Goal: Task Accomplishment & Management: Manage account settings

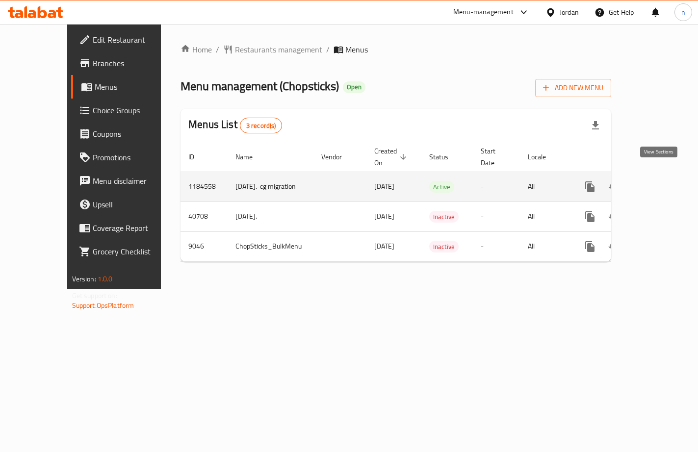
click at [662, 181] on icon "enhanced table" at bounding box center [661, 187] width 12 height 12
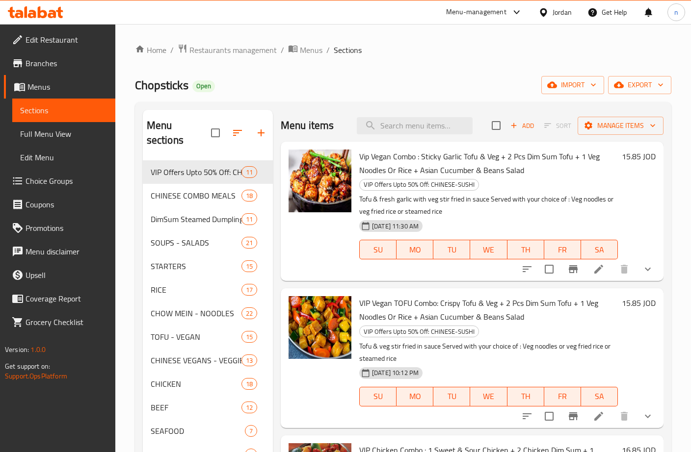
click at [83, 190] on link "Choice Groups" at bounding box center [59, 181] width 111 height 24
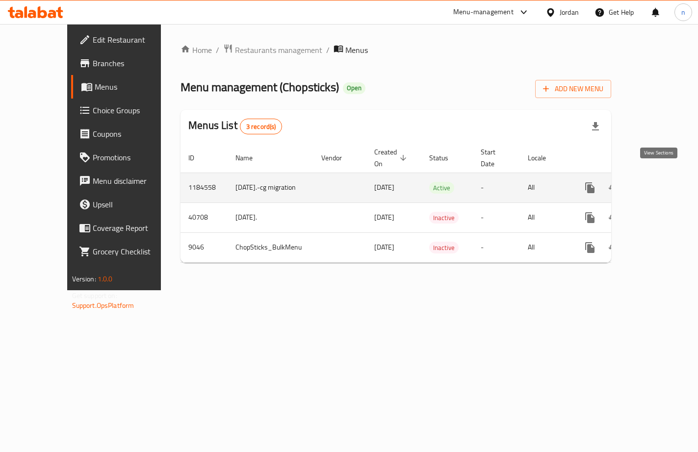
click at [662, 182] on icon "enhanced table" at bounding box center [661, 188] width 12 height 12
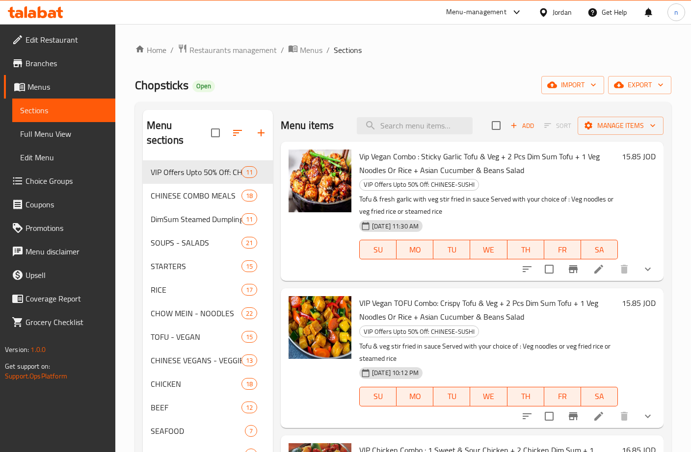
click at [60, 185] on span "Choice Groups" at bounding box center [67, 181] width 82 height 12
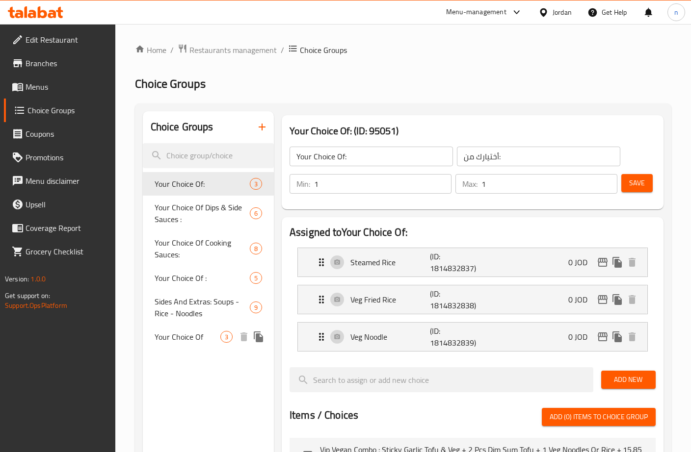
click at [190, 339] on span "Your Choice Of" at bounding box center [187, 337] width 66 height 12
type input "Your Choice Of"
type input "اختيارك من"
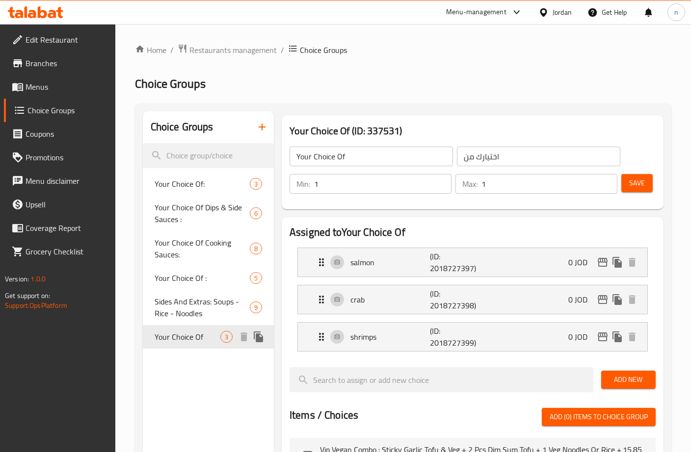
click at [179, 333] on span "Your Choice Of" at bounding box center [187, 337] width 66 height 12
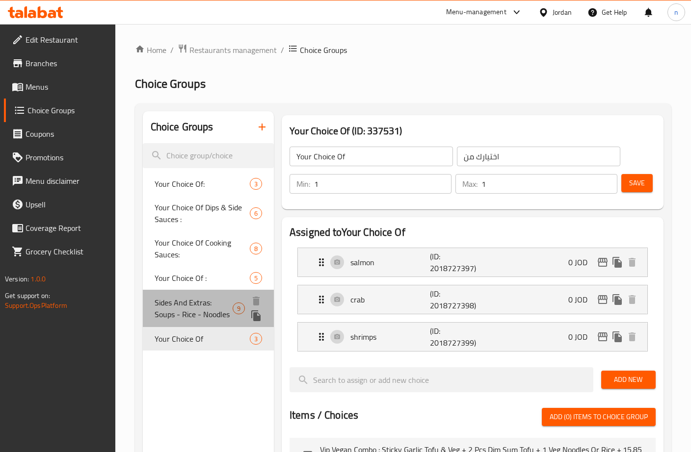
click at [177, 305] on span "Sides And Extras: Soups - Rice - Noodles" at bounding box center [193, 309] width 78 height 24
type input "Sides And Extras: Soups - Rice - Noodles"
type input "الجوانب والإضافات : شوربات - أرز - نودلز"
type input "0"
type input "5"
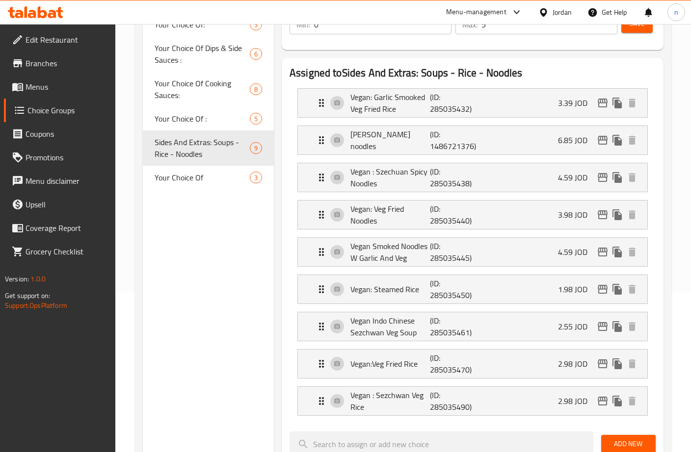
scroll to position [98, 0]
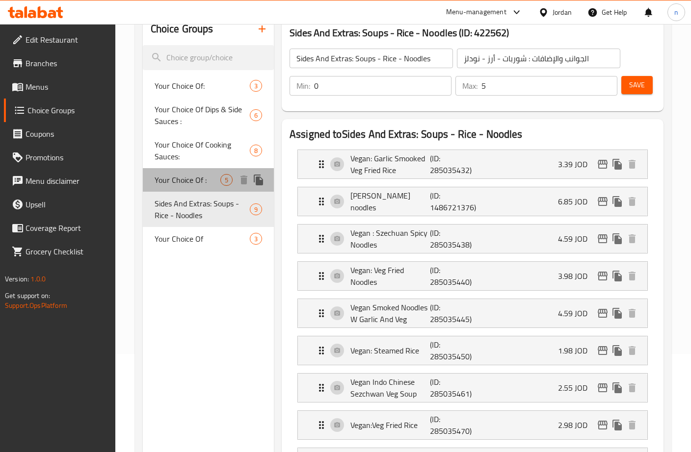
click at [180, 178] on span "Your Choice Of :" at bounding box center [187, 180] width 66 height 12
type input "Your Choice Of :"
type input "خياركم من :"
type input "1"
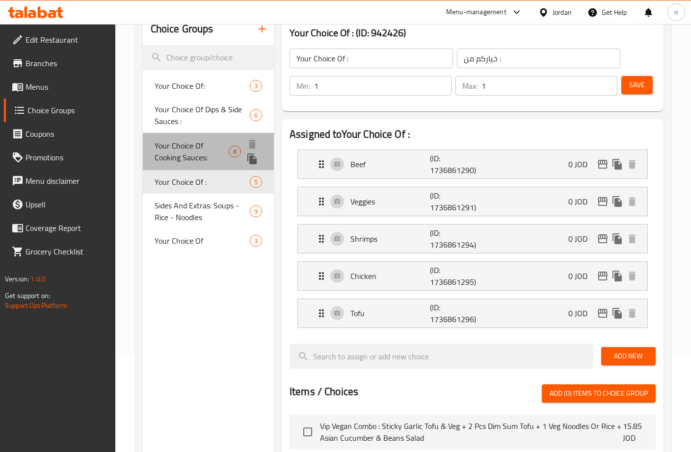
click at [157, 150] on span "Your Choice Of Cooking Sauces:" at bounding box center [191, 152] width 74 height 24
type input "Your Choice Of Cooking Sauces:"
type input "خياركم من صوصات الطبخ:"
type input "0"
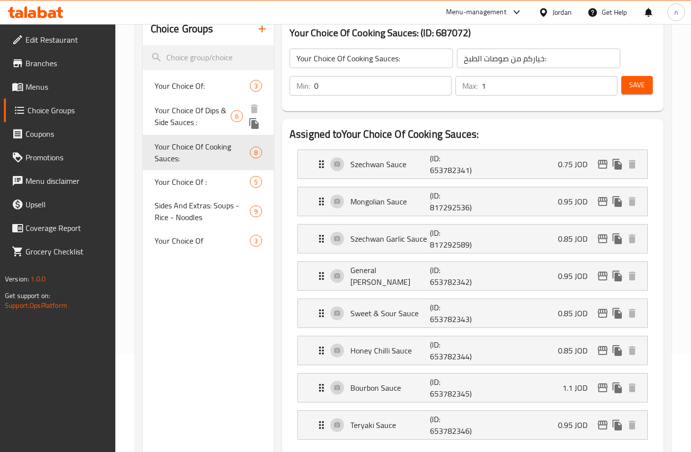
click at [165, 118] on span "Your Choice Of Dips & Side Sauces :" at bounding box center [192, 116] width 76 height 24
type input "Your Choice Of Dips & Side Sauces :"
type input "اختيارك من [DEMOGRAPHIC_DATA] والغموس:"
type input "0"
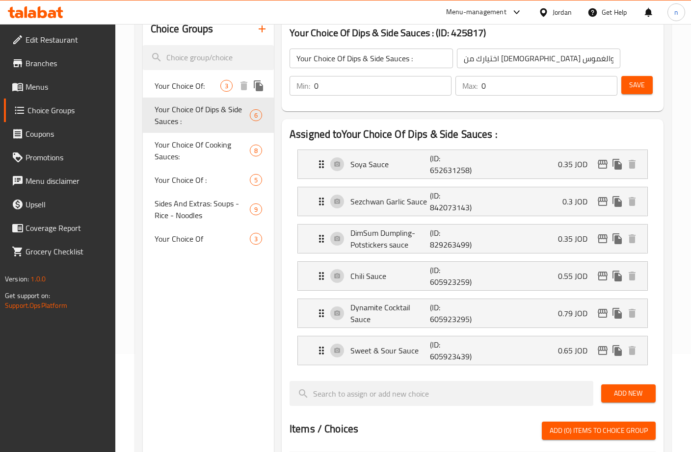
click at [177, 85] on span "Your Choice Of:" at bounding box center [187, 86] width 66 height 12
type input "Your Choice Of:"
type input "أختيارك من:"
type input "1"
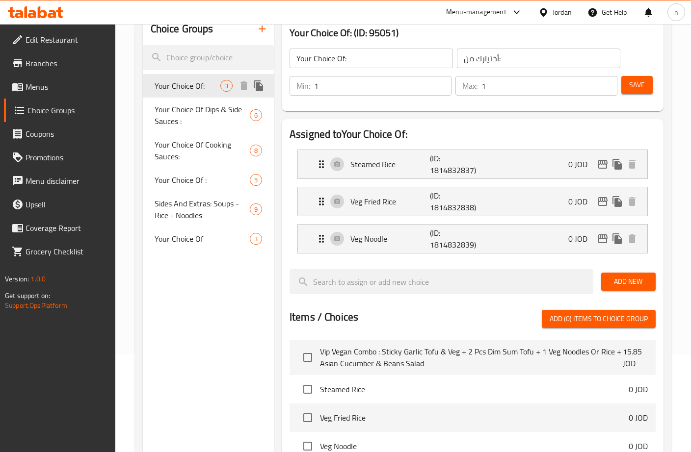
click at [220, 91] on div "Your Choice Of: 3" at bounding box center [208, 86] width 131 height 24
click at [182, 88] on span "Your Choice Of:" at bounding box center [187, 86] width 66 height 12
click at [188, 120] on span "Your Choice Of Dips & Side Sauces :" at bounding box center [192, 116] width 76 height 24
type input "Your Choice Of Dips & Side Sauces :"
type input "اختيارك من [DEMOGRAPHIC_DATA] والغموس:"
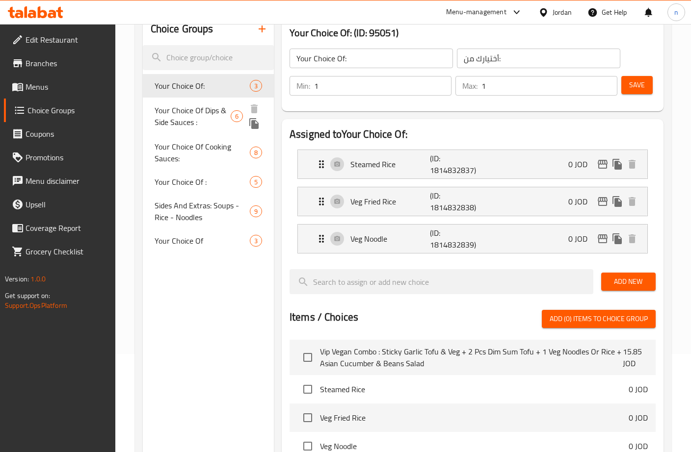
type input "0"
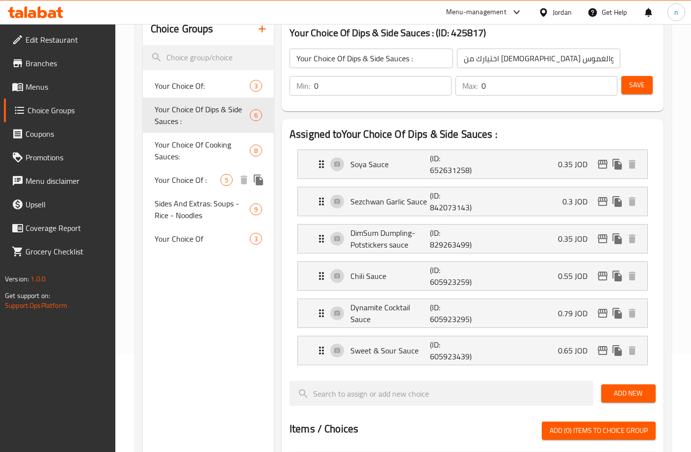
click at [181, 181] on span "Your Choice Of :" at bounding box center [187, 180] width 66 height 12
type input "Your Choice Of :"
type input "خياركم من :"
type input "1"
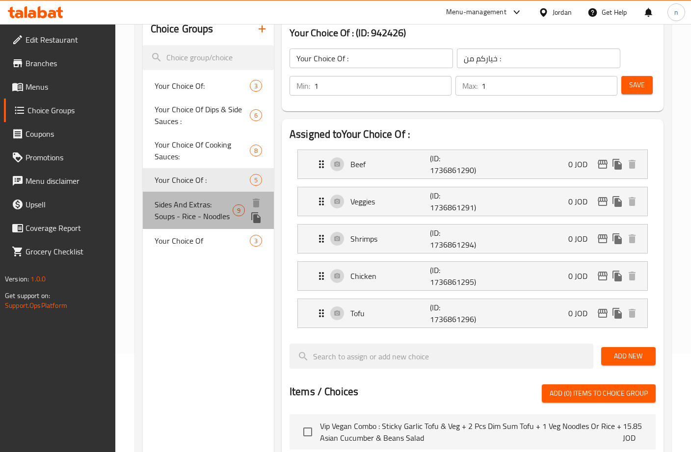
click at [177, 205] on span "Sides And Extras: Soups - Rice - Noodles" at bounding box center [193, 211] width 78 height 24
type input "Sides And Extras: Soups - Rice - Noodles"
type input "الجوانب والإضافات : شوربات - أرز - نودلز"
type input "0"
type input "5"
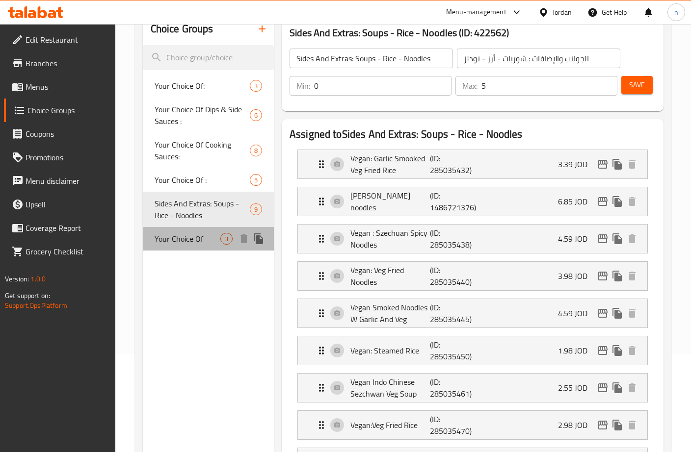
drag, startPoint x: 183, startPoint y: 243, endPoint x: 163, endPoint y: 282, distance: 43.6
click at [183, 243] on span "Your Choice Of" at bounding box center [187, 239] width 66 height 12
type input "Your Choice Of"
type input "اختيارك من"
type input "1"
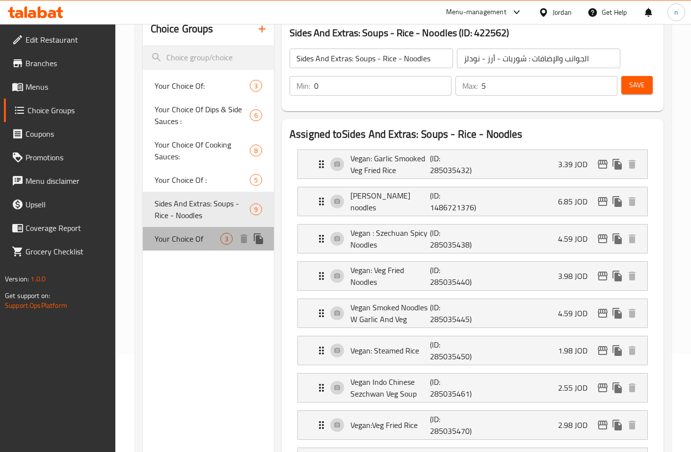
type input "1"
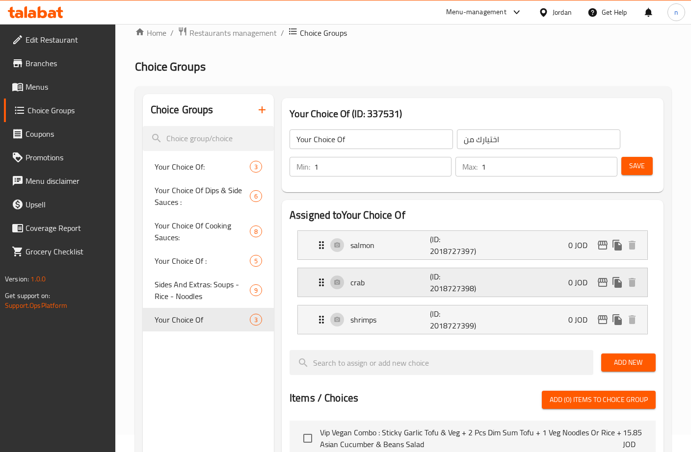
scroll to position [0, 0]
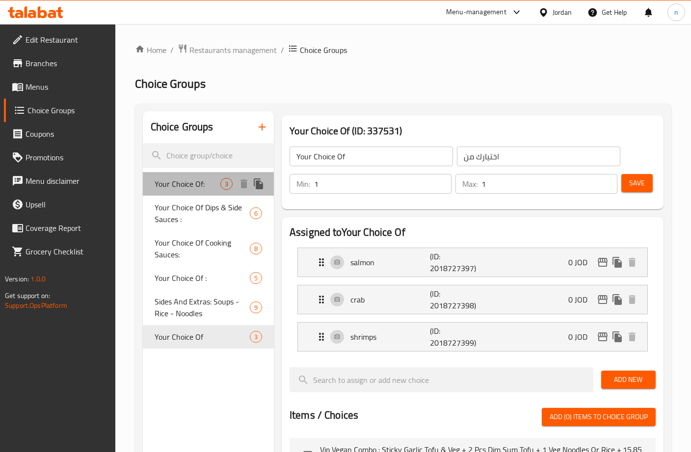
click at [193, 185] on span "Your Choice Of:" at bounding box center [187, 184] width 66 height 12
type input "Your Choice Of:"
type input "أختيارك من:"
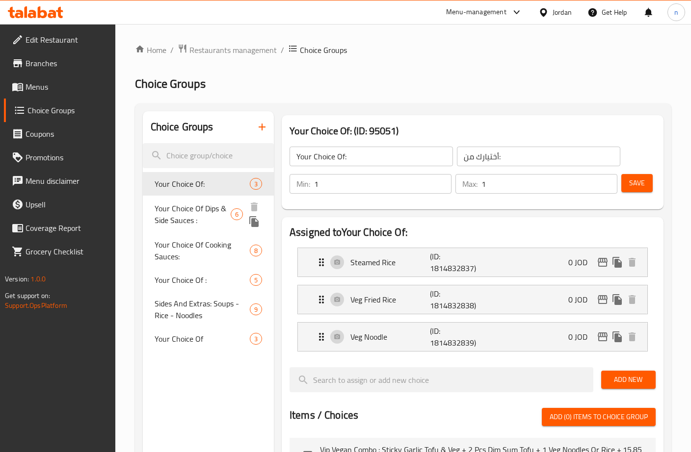
click at [202, 216] on span "Your Choice Of Dips & Side Sauces :" at bounding box center [192, 215] width 76 height 24
type input "Your Choice Of Dips & Side Sauces :"
type input "اختيارك من [DEMOGRAPHIC_DATA] والغموس:"
type input "0"
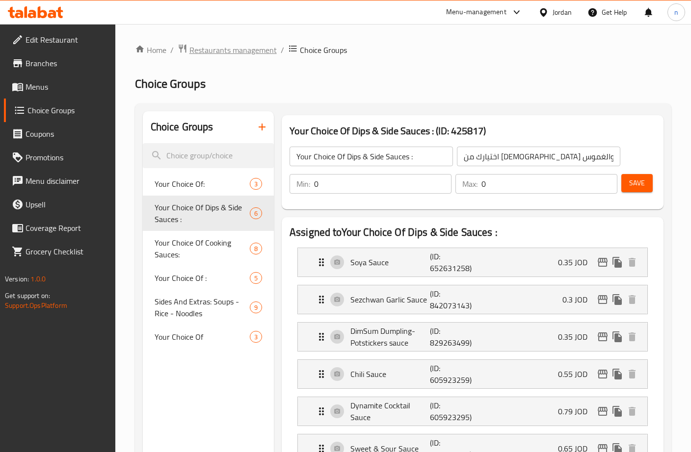
click at [231, 55] on span "Restaurants management" at bounding box center [232, 50] width 87 height 12
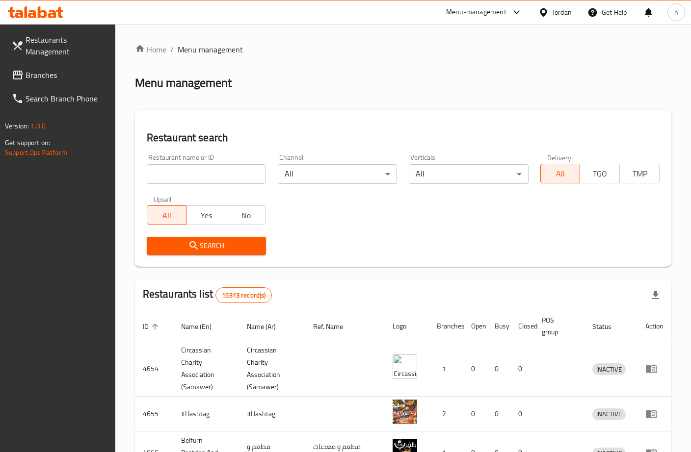
click at [59, 80] on span "Branches" at bounding box center [67, 75] width 82 height 12
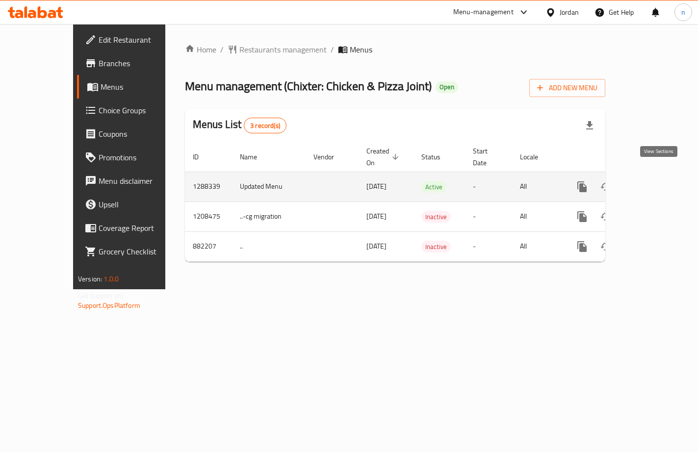
click at [657, 181] on icon "enhanced table" at bounding box center [653, 187] width 12 height 12
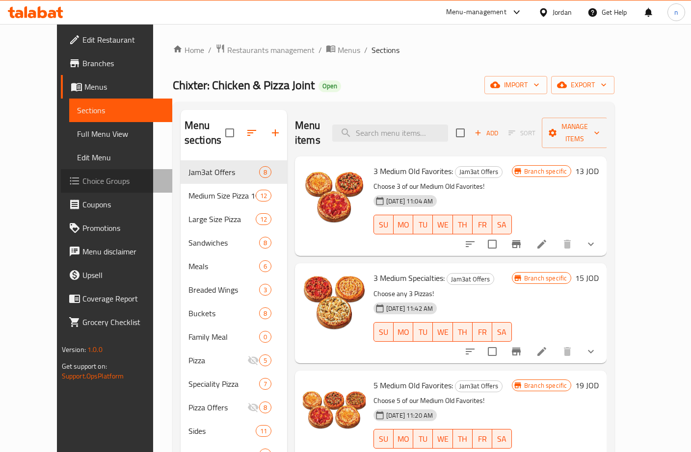
click at [92, 174] on link "Choice Groups" at bounding box center [116, 181] width 111 height 24
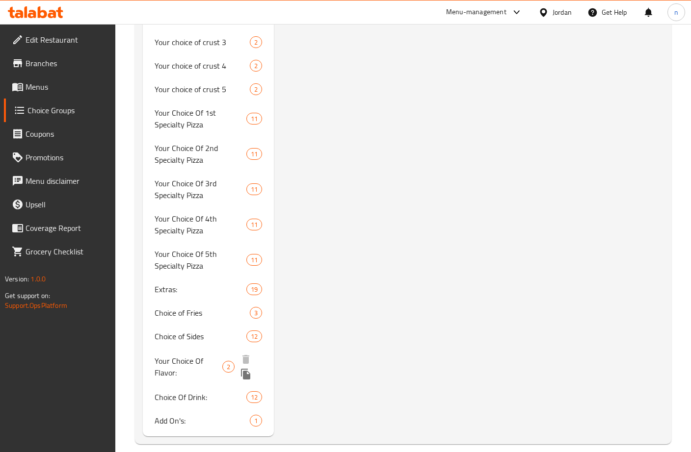
scroll to position [1093, 0]
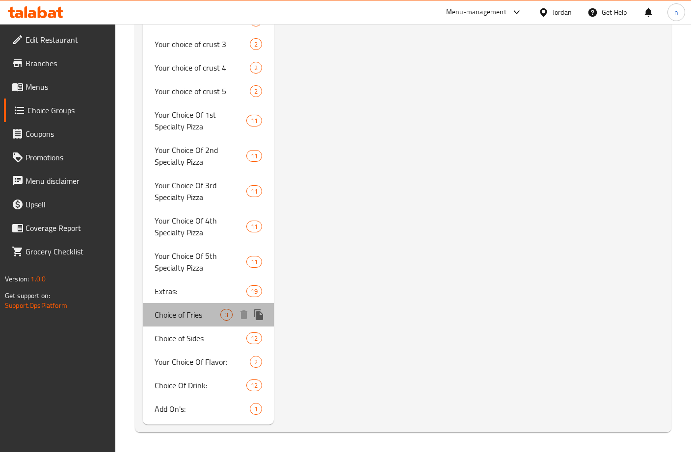
click at [180, 309] on span "Choice of Fries" at bounding box center [187, 315] width 66 height 12
type input "Choice of Fries"
type input "اختيارك من البطاطا"
click at [227, 317] on span "3" at bounding box center [226, 314] width 11 height 9
click at [168, 317] on span "Choice of Fries" at bounding box center [187, 315] width 66 height 12
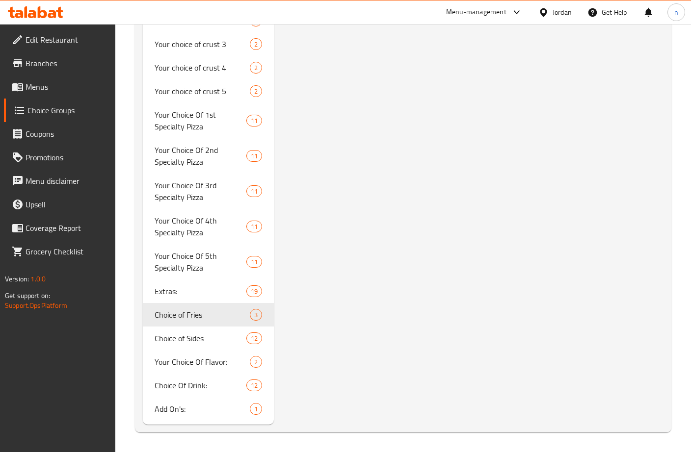
drag, startPoint x: 195, startPoint y: 389, endPoint x: 216, endPoint y: 382, distance: 22.3
click at [195, 388] on span "Choice Of Drink:" at bounding box center [185, 386] width 62 height 12
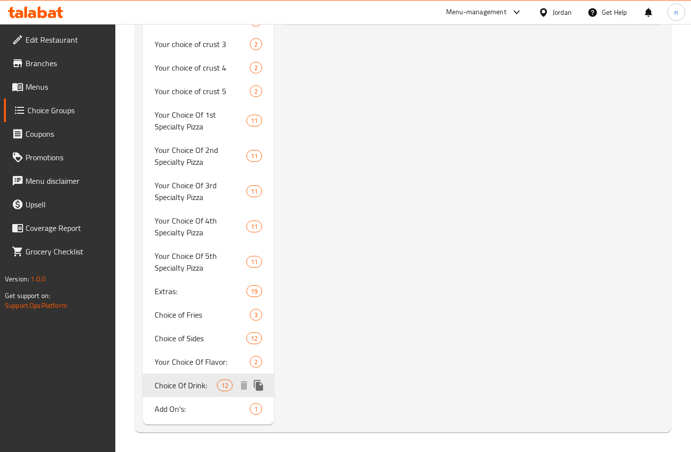
type input "Choice Of Drink:"
type input "إختيار من المشروب:"
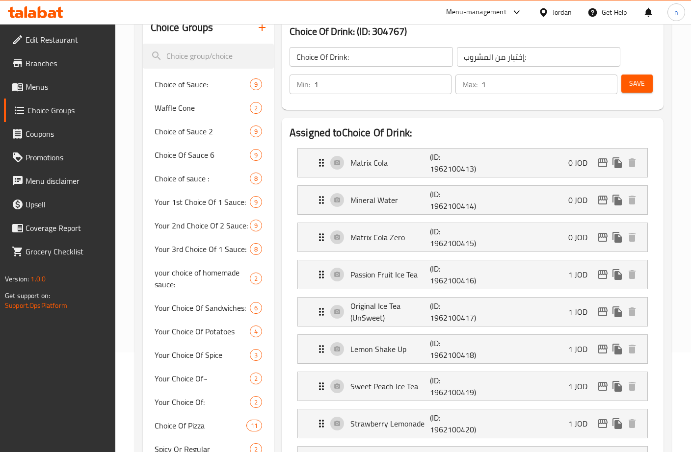
scroll to position [14, 0]
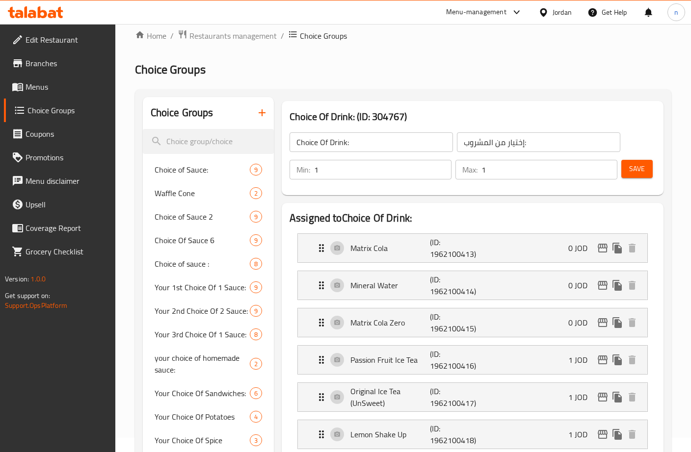
click at [225, 35] on span "Restaurants management" at bounding box center [232, 36] width 87 height 12
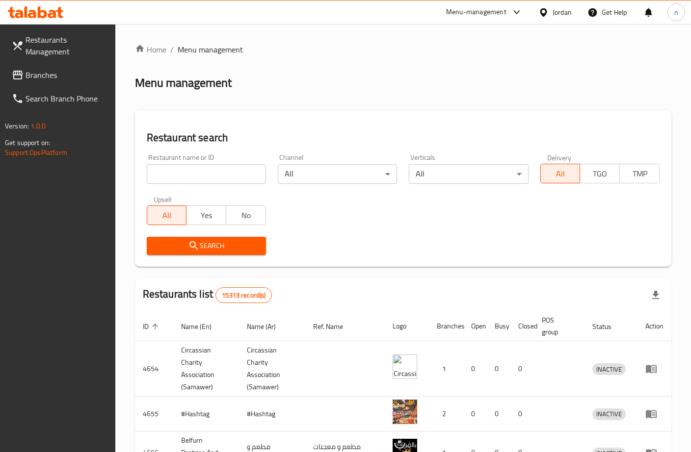
click at [62, 78] on div "Restaurants Management Branches Search Branch Phone Version: 1.0.0 Get support …" at bounding box center [345, 376] width 691 height 704
click at [58, 81] on link "Branches" at bounding box center [59, 75] width 111 height 24
